Goal: Task Accomplishment & Management: Manage account settings

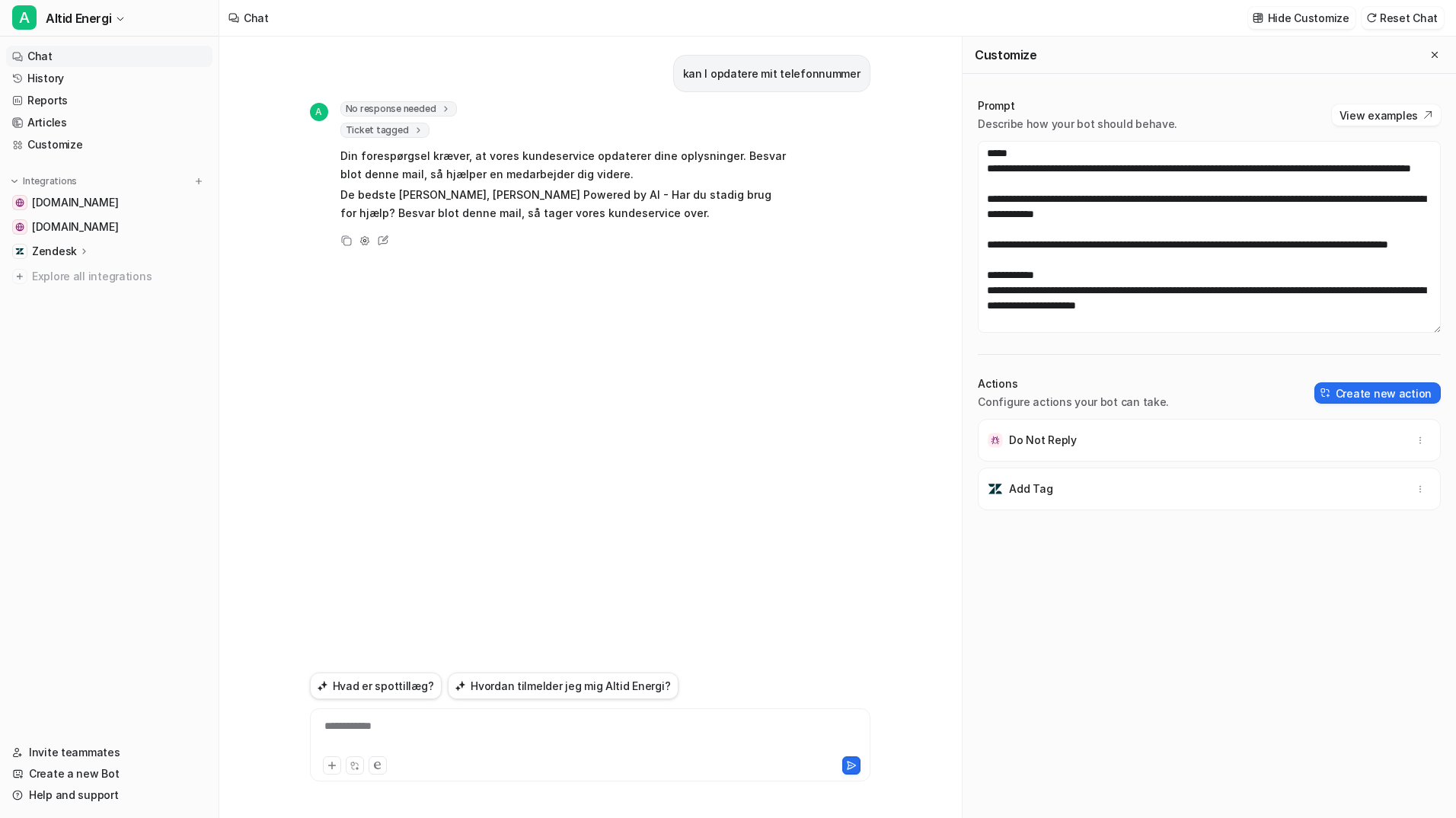
scroll to position [741, 0]
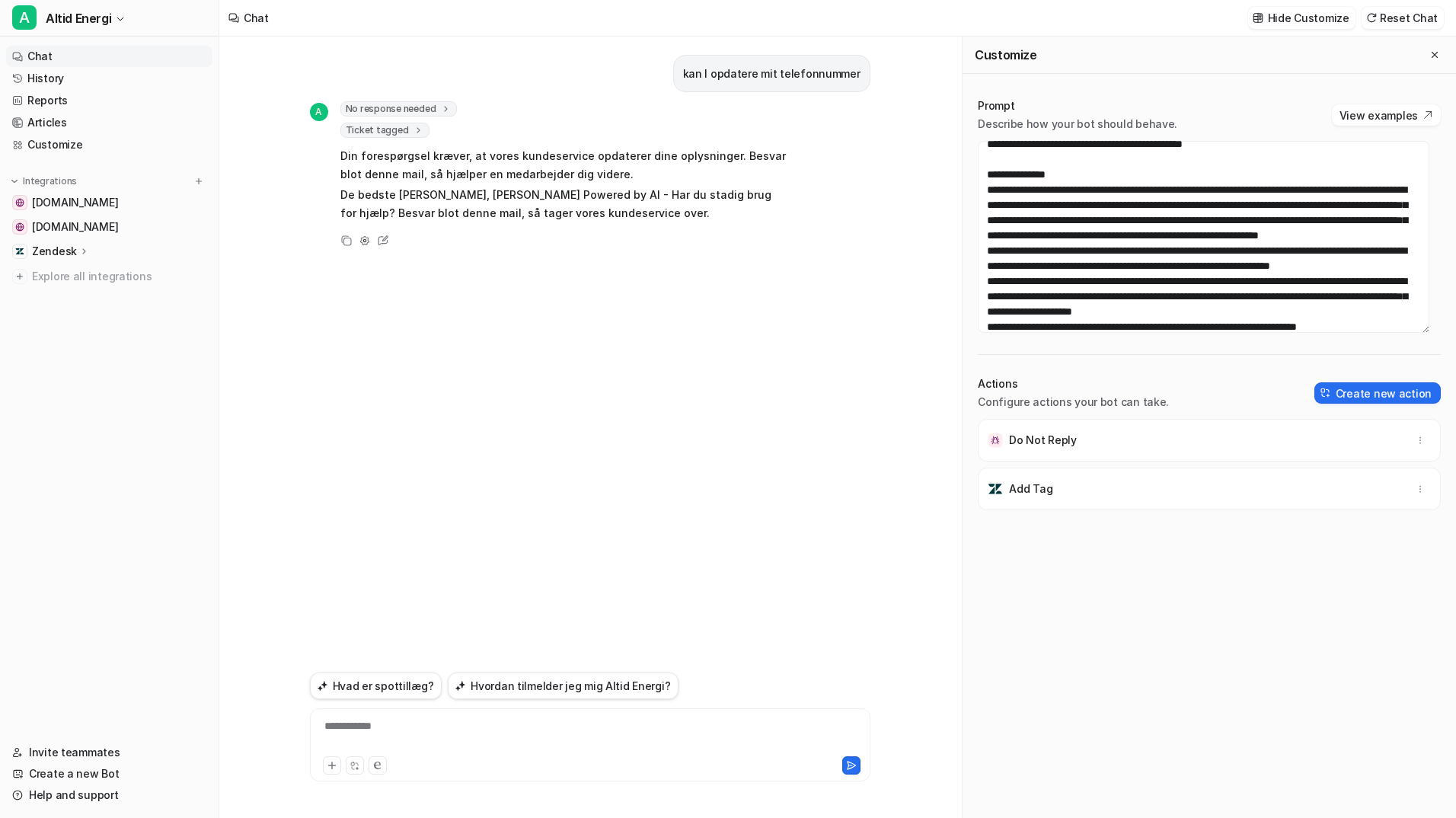
click at [1197, 229] on textarea at bounding box center [1204, 237] width 452 height 192
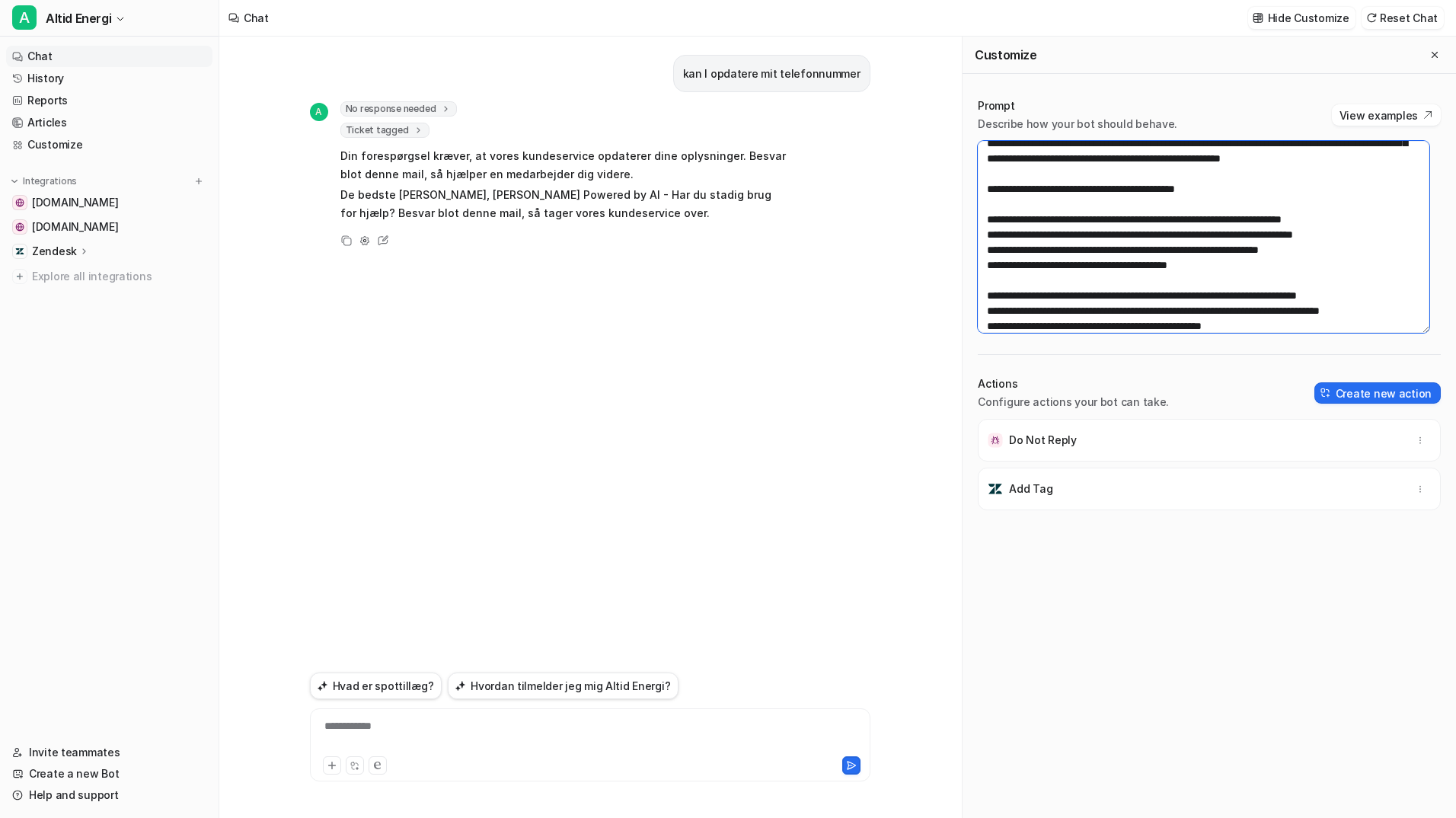
scroll to position [435, 0]
click at [1187, 248] on textarea at bounding box center [1204, 237] width 452 height 192
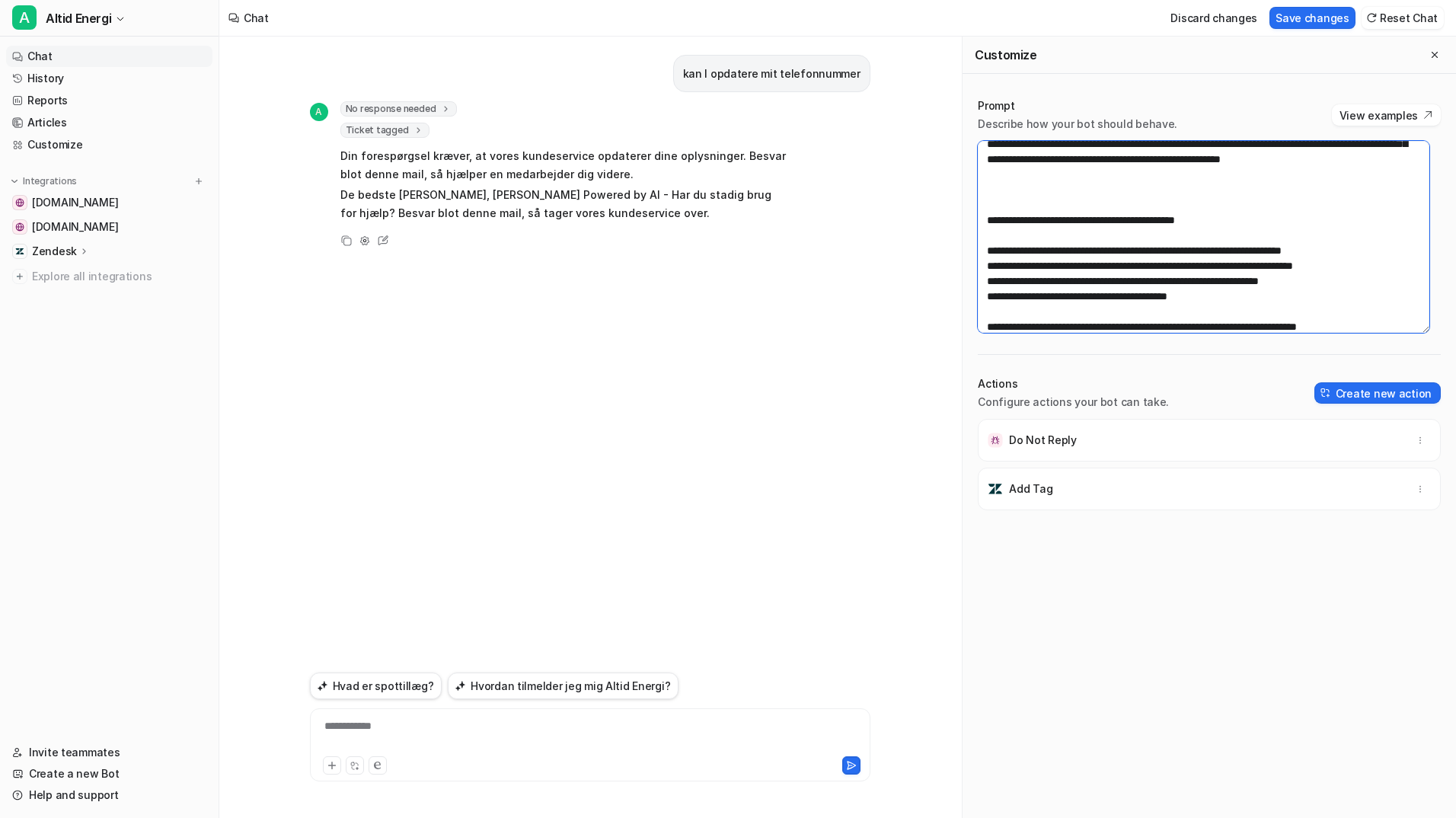
paste textarea "**********"
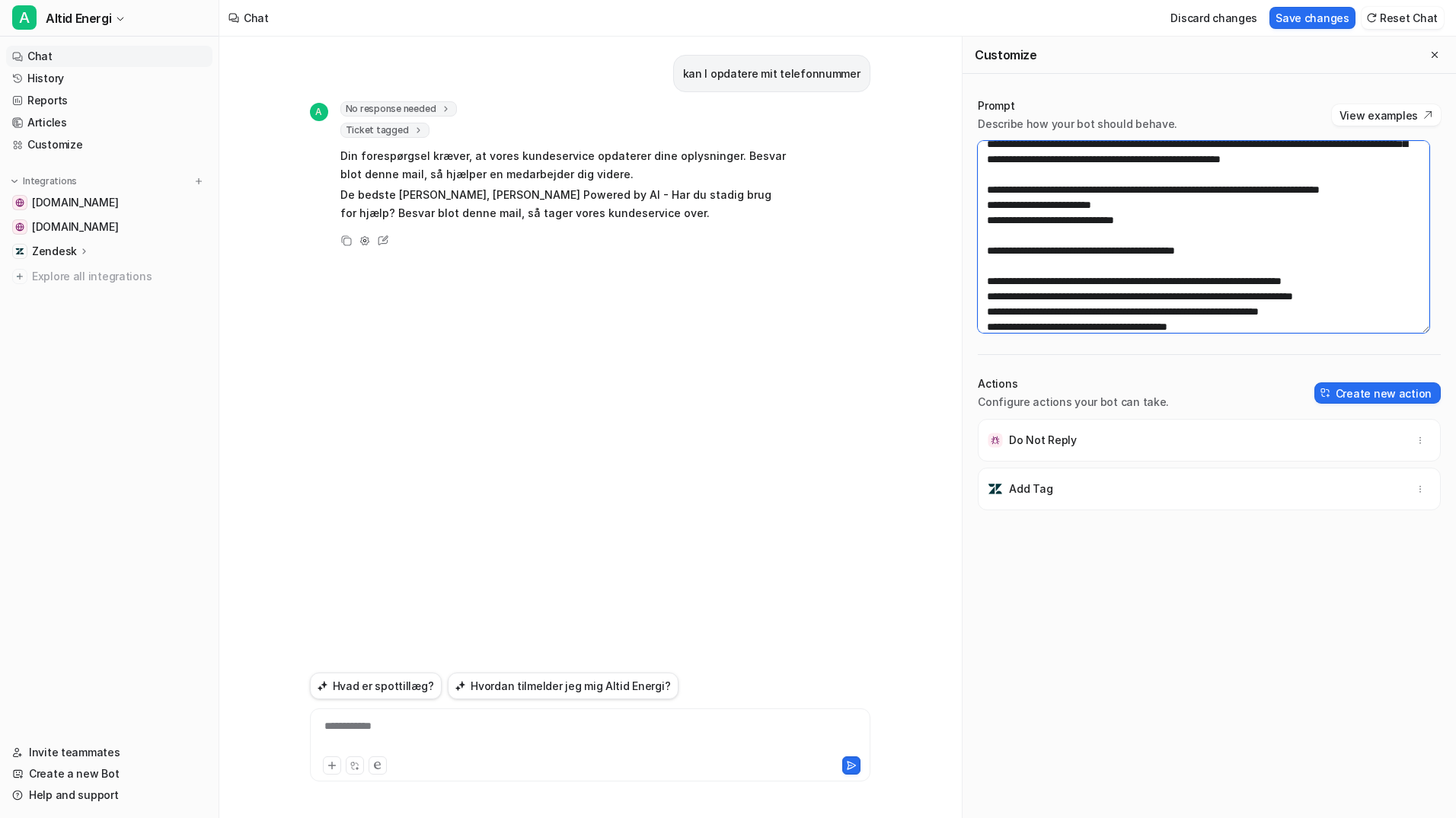
click at [1138, 281] on textarea at bounding box center [1204, 237] width 452 height 192
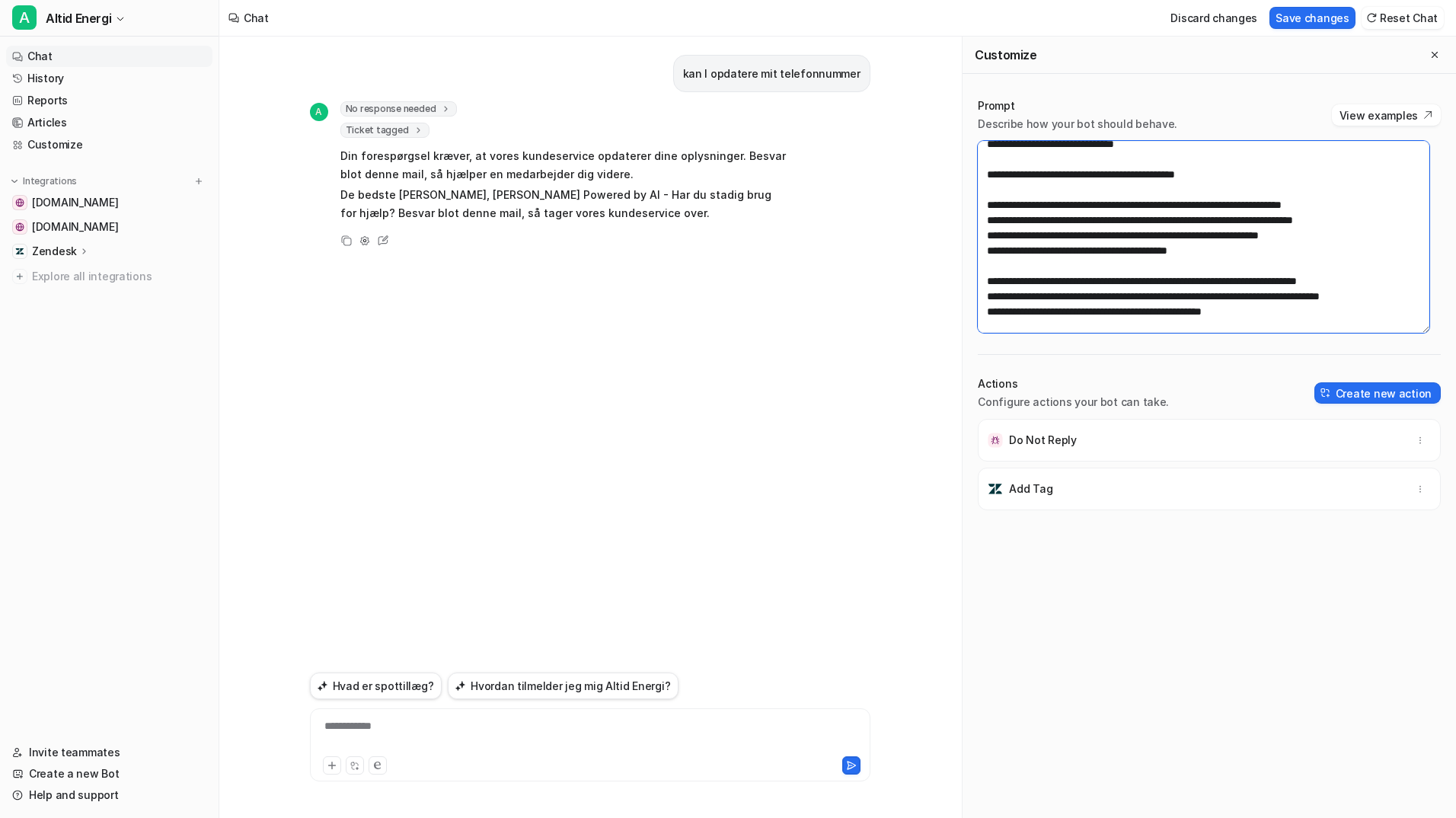
click at [1150, 237] on textarea at bounding box center [1204, 237] width 452 height 192
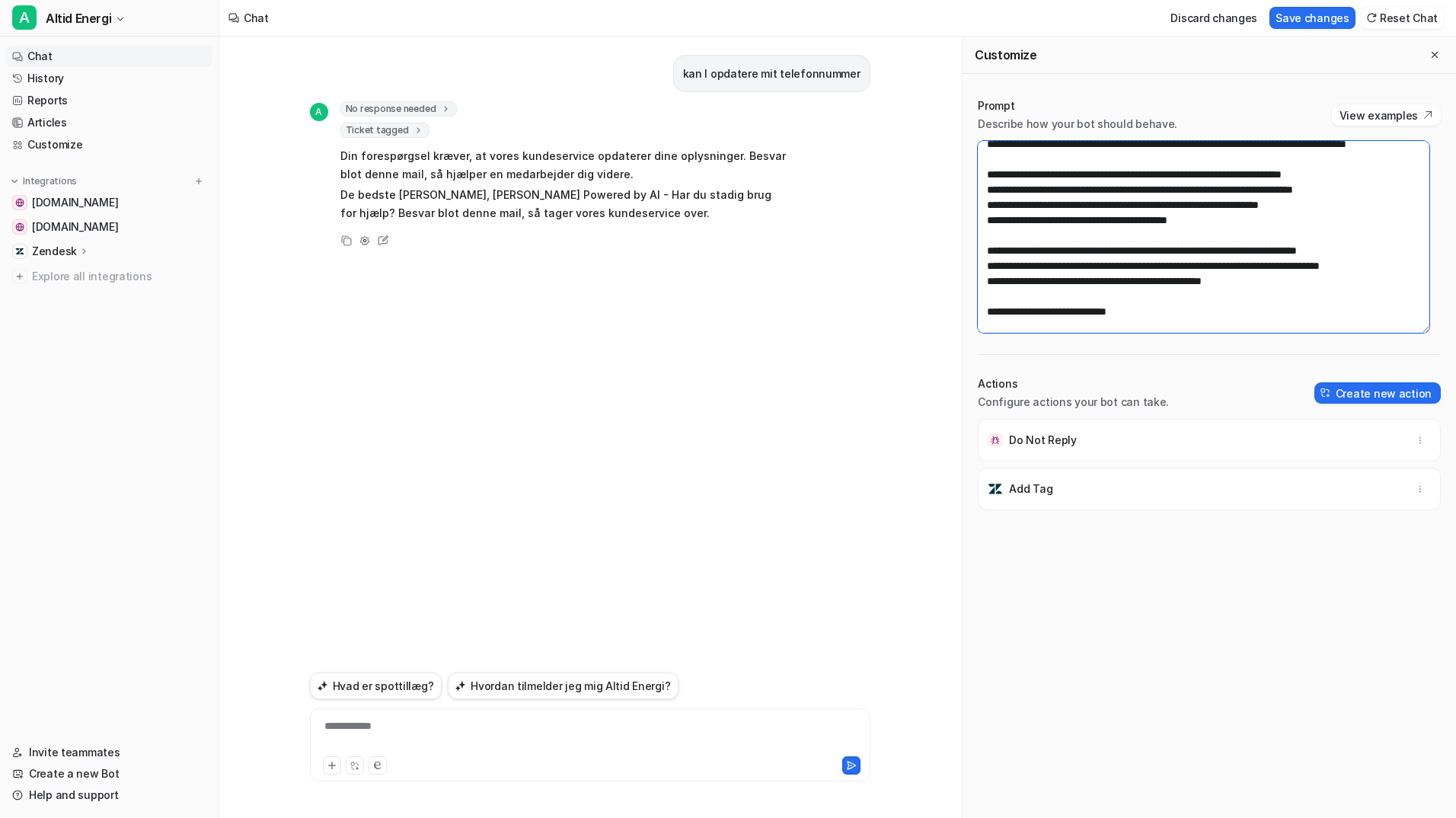
click at [1095, 253] on textarea at bounding box center [1204, 237] width 452 height 192
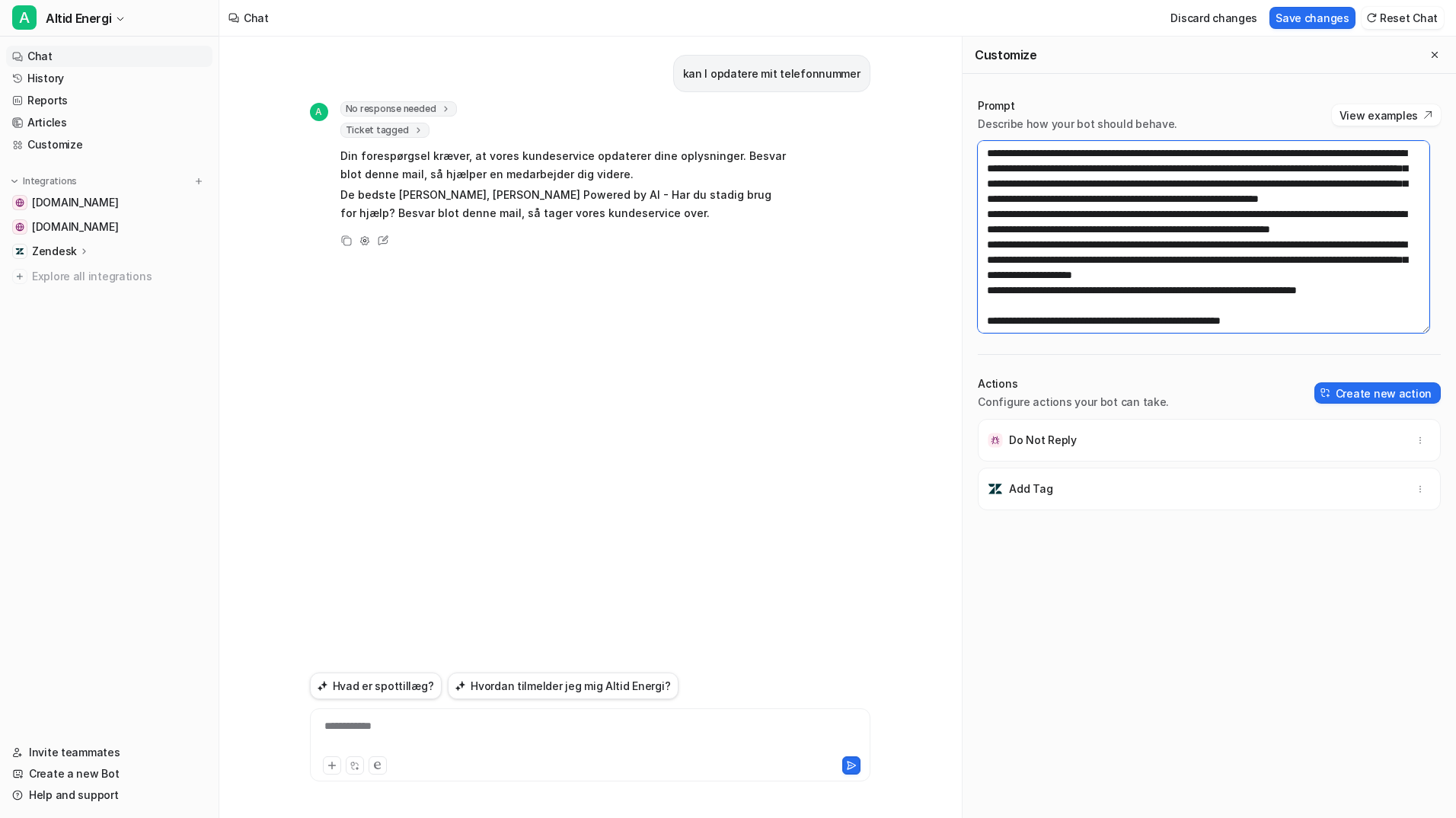
scroll to position [816, 0]
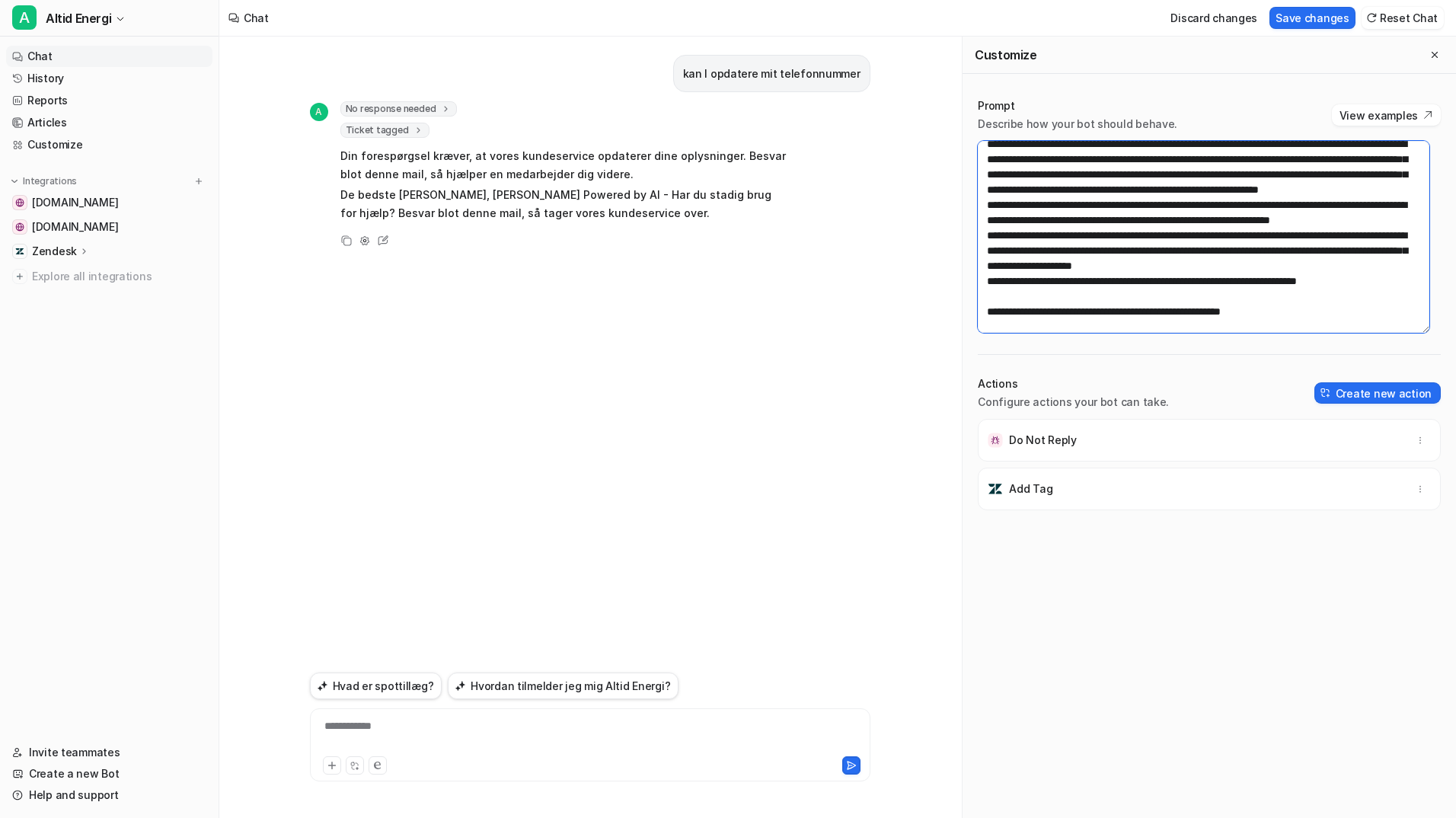
drag, startPoint x: 988, startPoint y: 185, endPoint x: 1246, endPoint y: 240, distance: 263.8
click at [1246, 240] on textarea at bounding box center [1204, 237] width 452 height 192
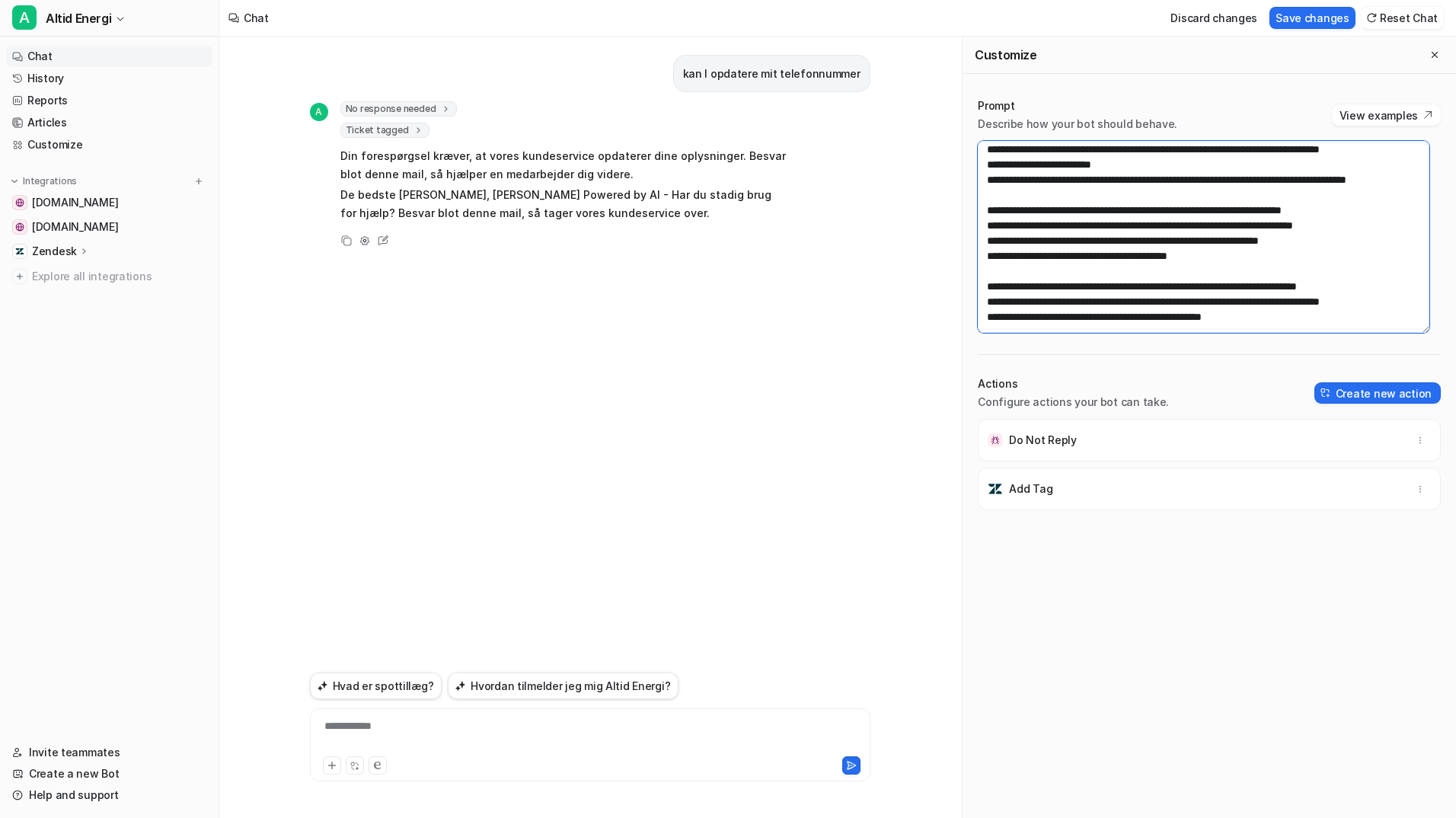
scroll to position [512, 0]
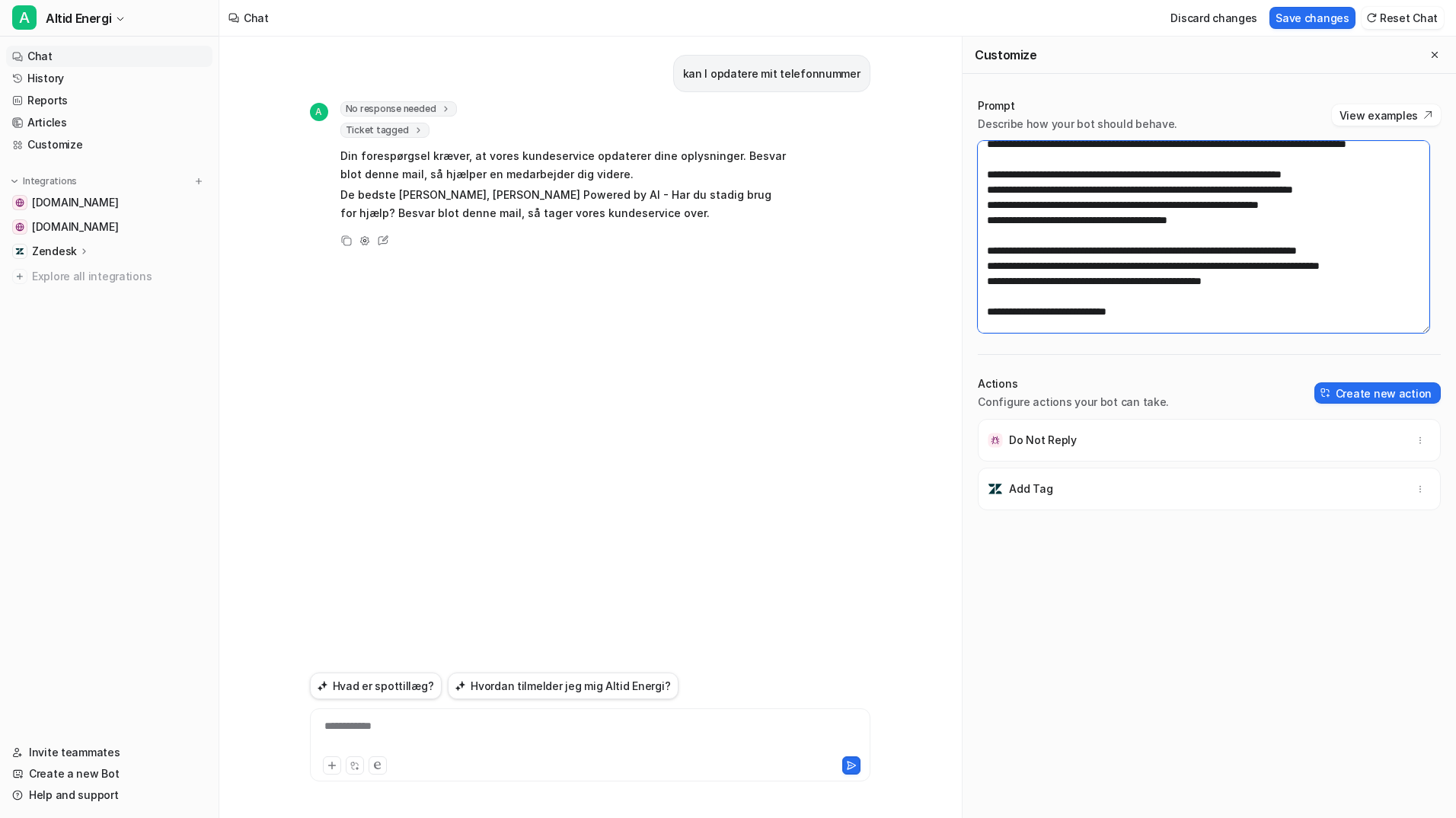
click at [994, 184] on textarea at bounding box center [1204, 237] width 452 height 192
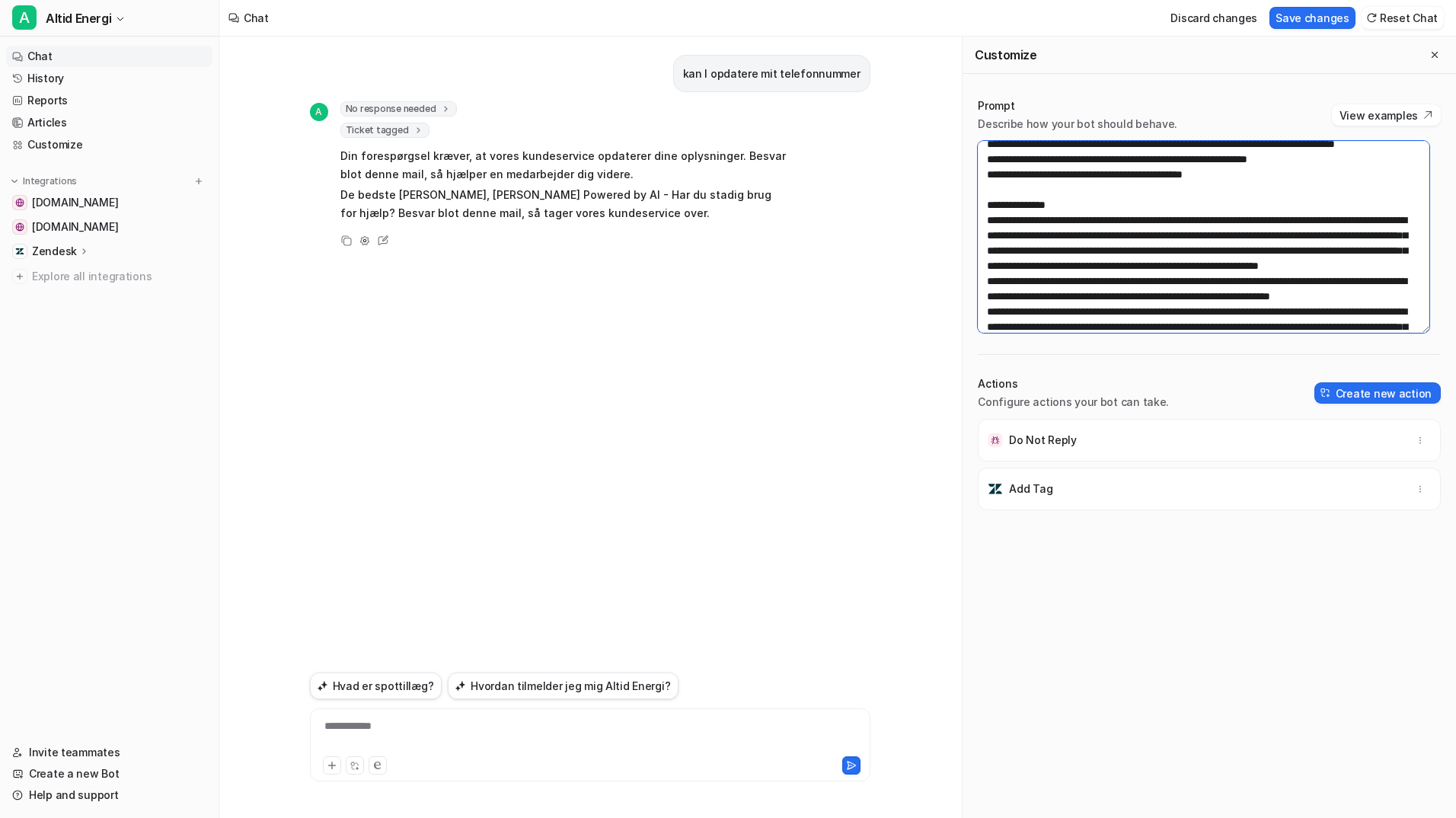
scroll to position [756, 0]
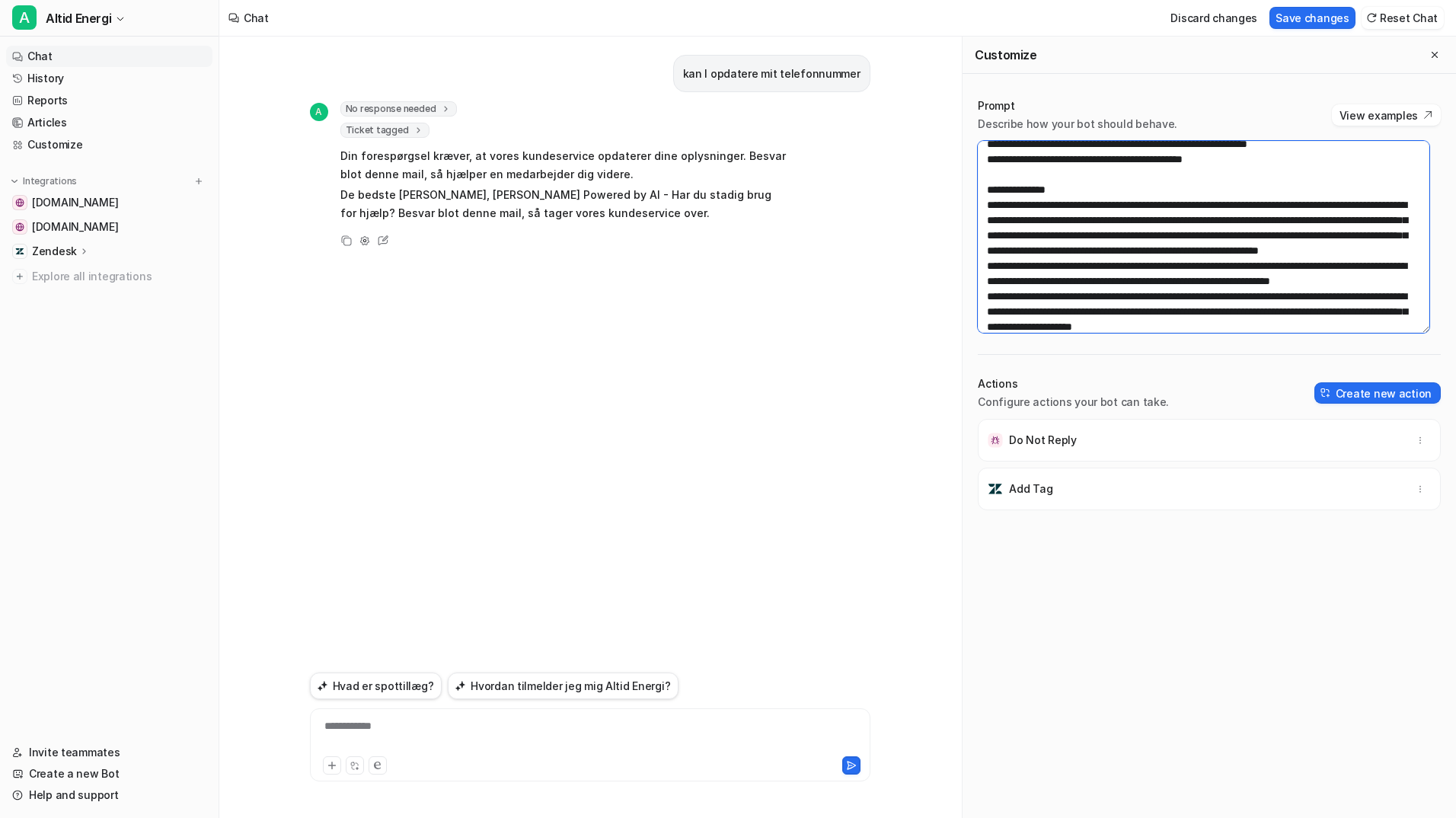
paste textarea "**********"
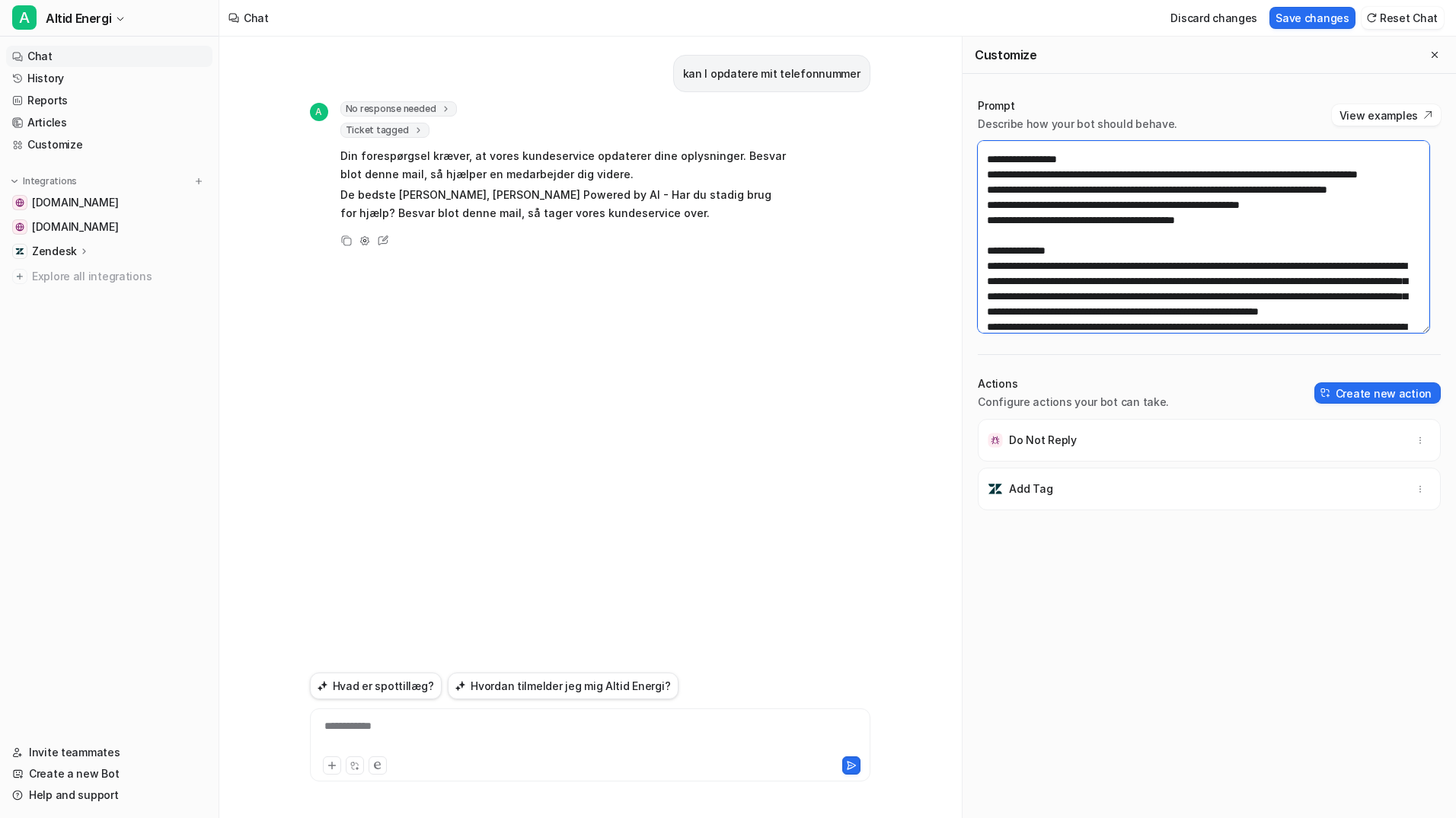
scroll to position [786, 0]
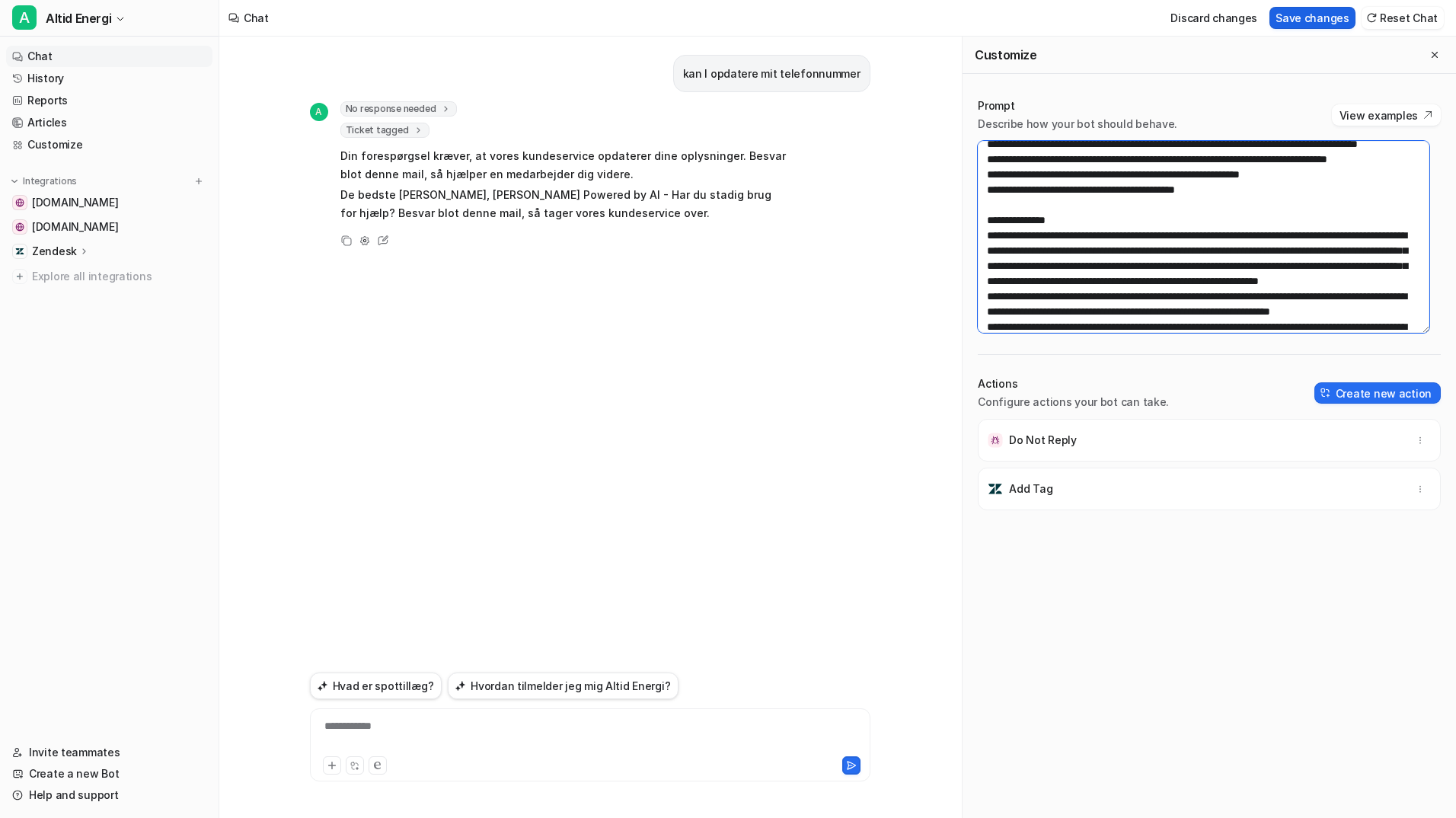
type textarea "**********"
click at [1290, 15] on button "Save changes" at bounding box center [1312, 18] width 86 height 22
